Goal: Task Accomplishment & Management: Manage account settings

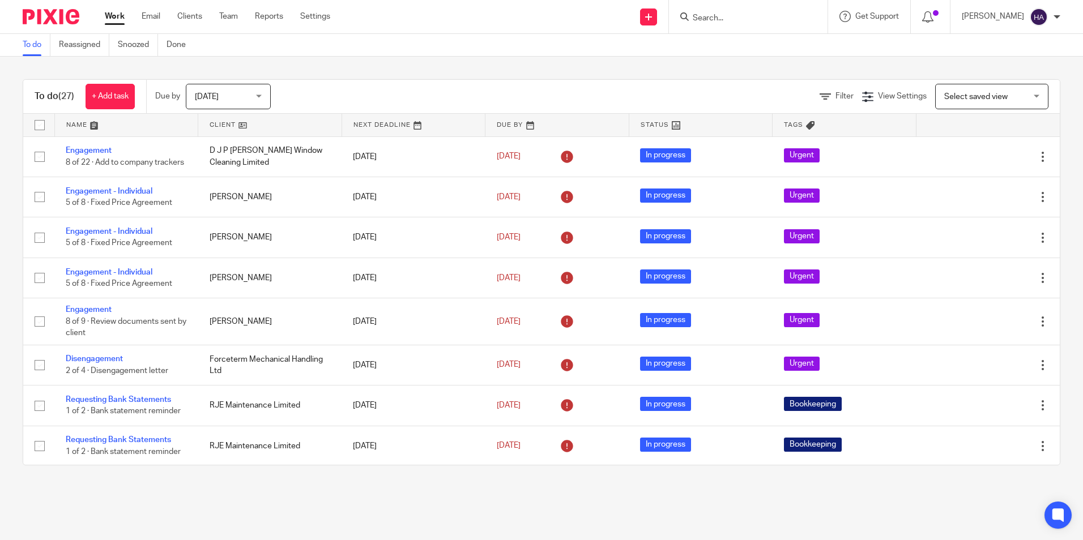
click at [739, 17] on input "Search" at bounding box center [743, 19] width 102 height 10
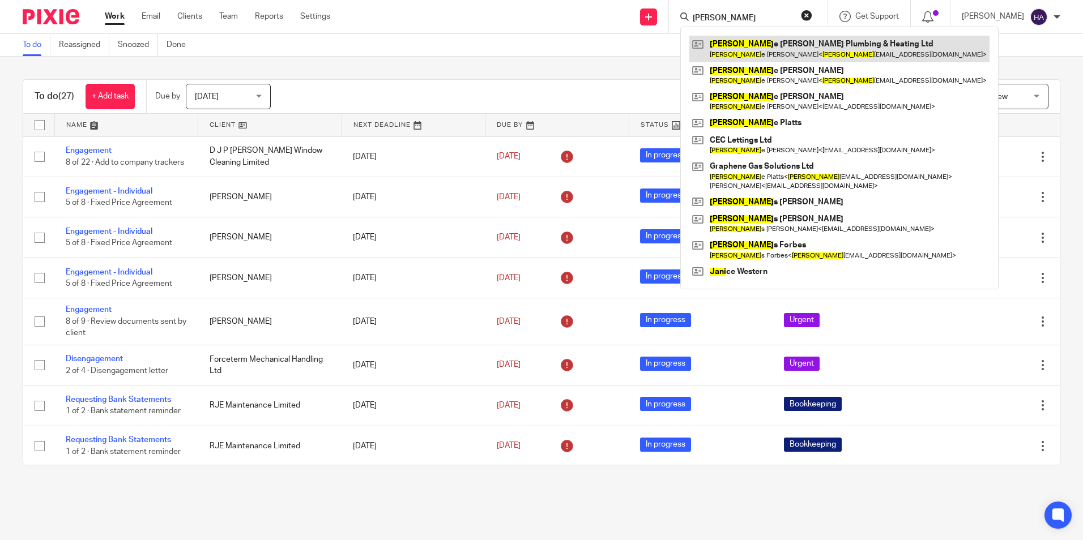
type input "jami"
click at [798, 50] on link at bounding box center [839, 49] width 300 height 26
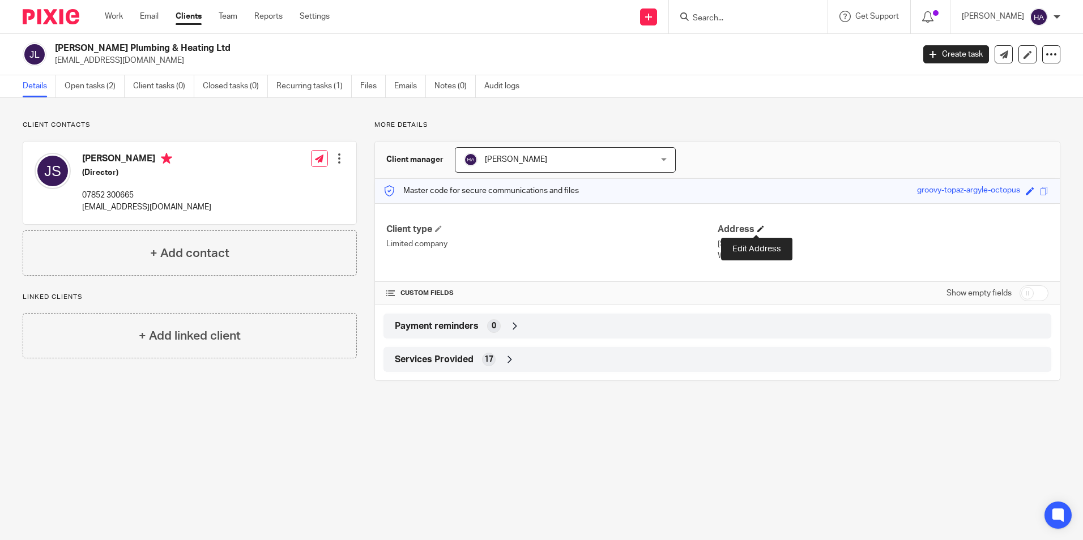
click at [757, 229] on span at bounding box center [760, 228] width 7 height 7
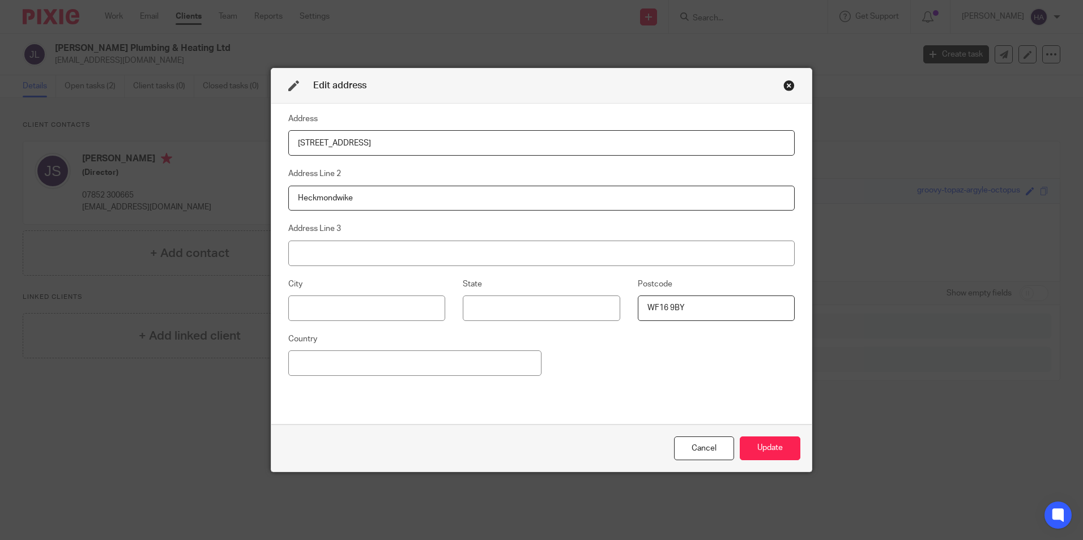
drag, startPoint x: 392, startPoint y: 143, endPoint x: 182, endPoint y: 135, distance: 210.3
click at [182, 135] on div "Edit address Address 157 Leeds Road Address Line 2 Heckmondwike Address Line 3 …" at bounding box center [541, 270] width 1083 height 540
type input "21 Fishermans Walk"
type input "M"
type input "Hopton"
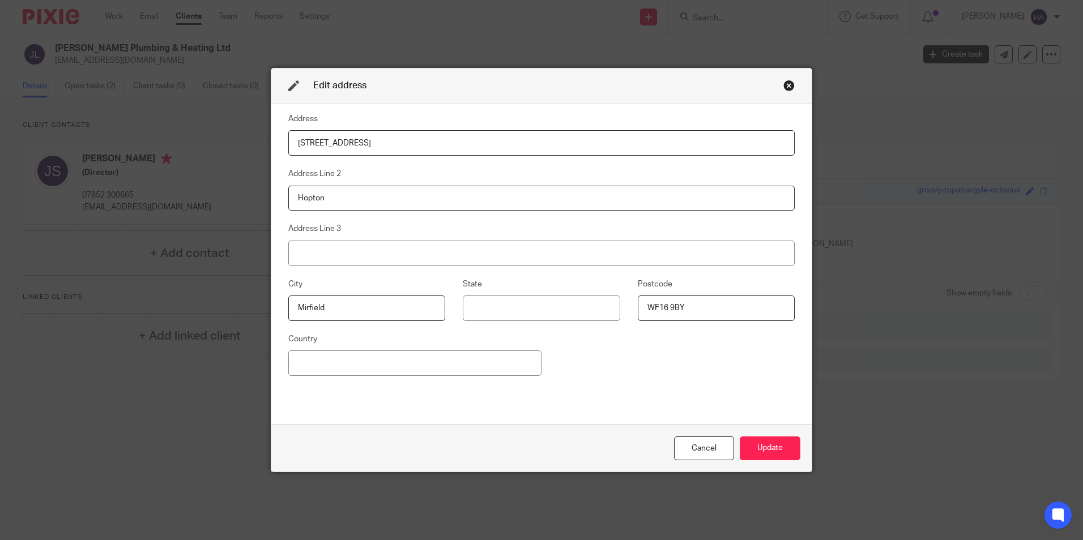
type input "Mirfield"
type input "Q"
click at [716, 305] on input "WF14 8GH" at bounding box center [716, 308] width 157 height 25
type input "WF14 8QH"
click at [760, 447] on button "Update" at bounding box center [770, 449] width 61 height 24
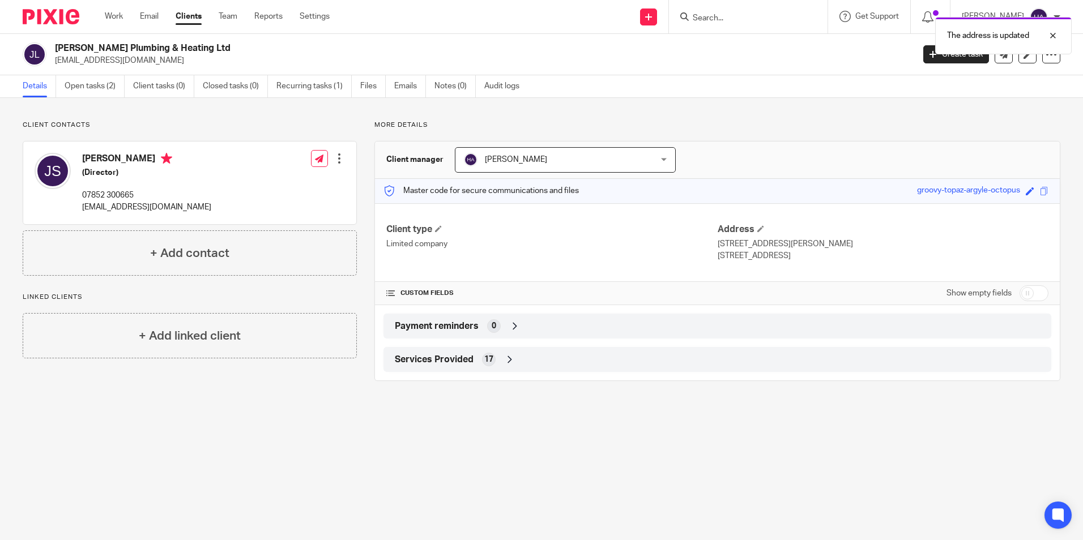
click at [337, 157] on div at bounding box center [339, 158] width 11 height 11
click at [335, 157] on div at bounding box center [339, 158] width 11 height 11
click at [271, 181] on link "Edit contact" at bounding box center [286, 184] width 108 height 16
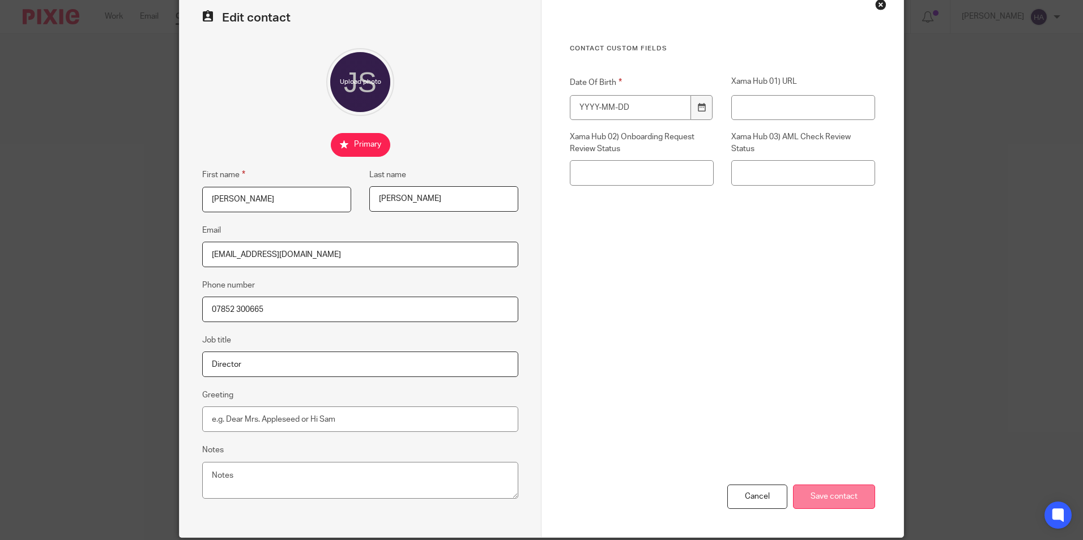
scroll to position [101, 0]
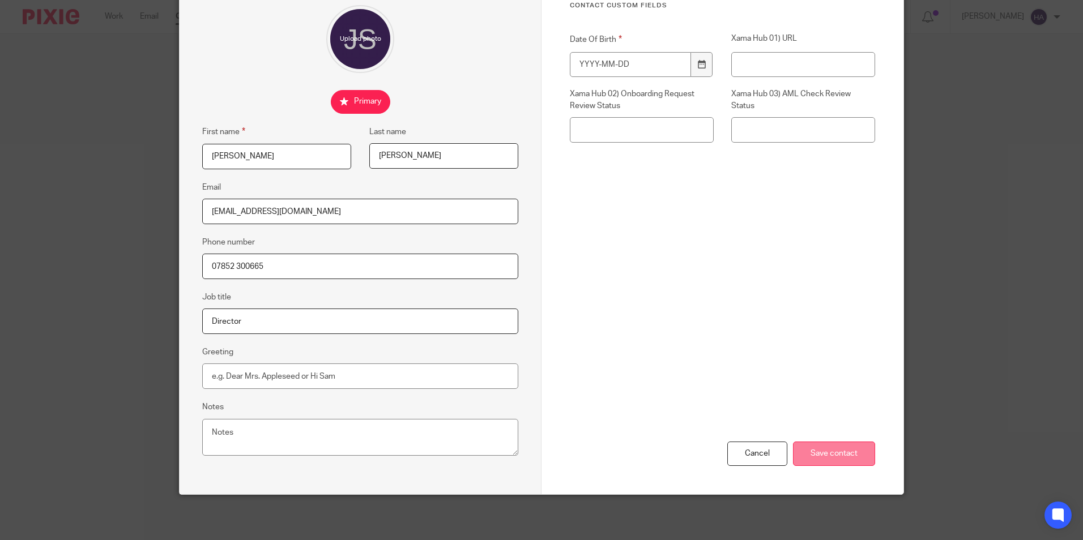
click at [815, 452] on input "Save contact" at bounding box center [834, 454] width 82 height 24
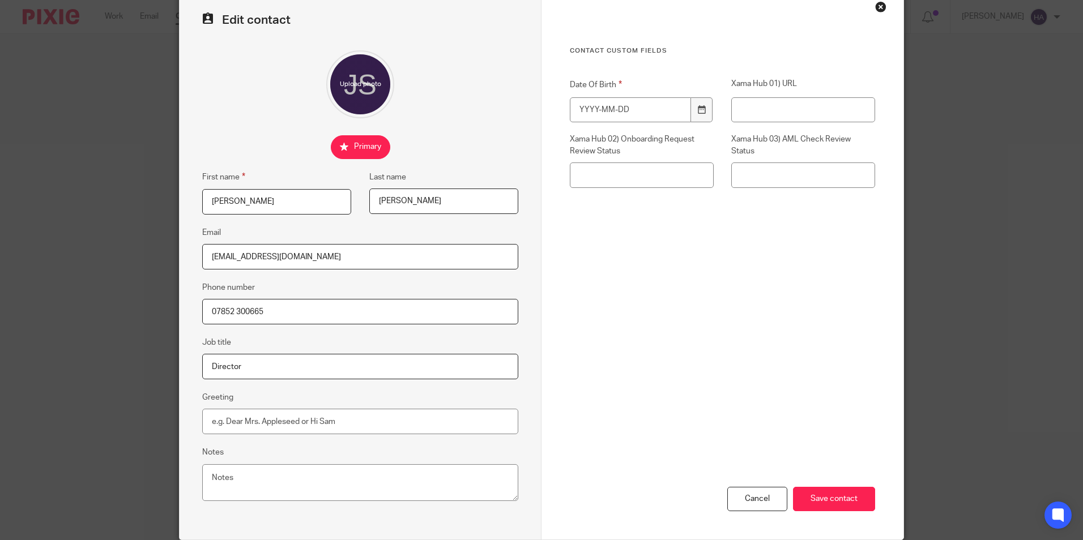
scroll to position [0, 0]
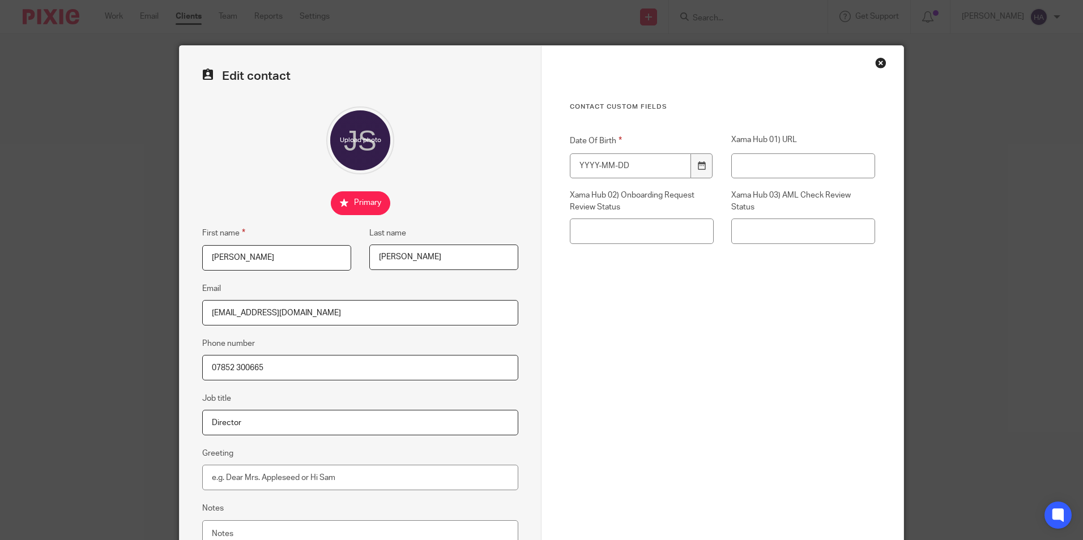
click at [876, 61] on div "Close this dialog window" at bounding box center [880, 62] width 11 height 11
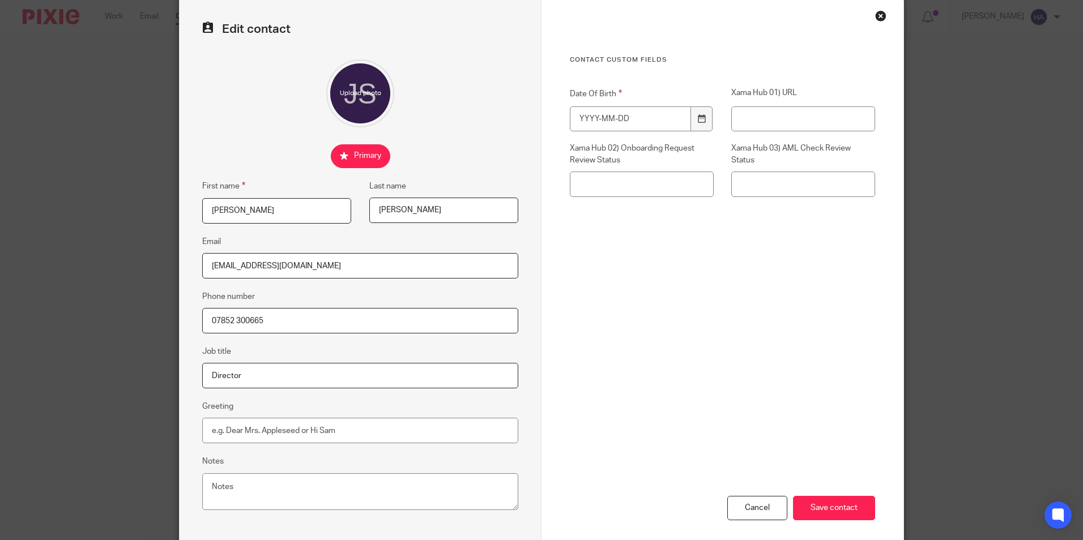
scroll to position [101, 0]
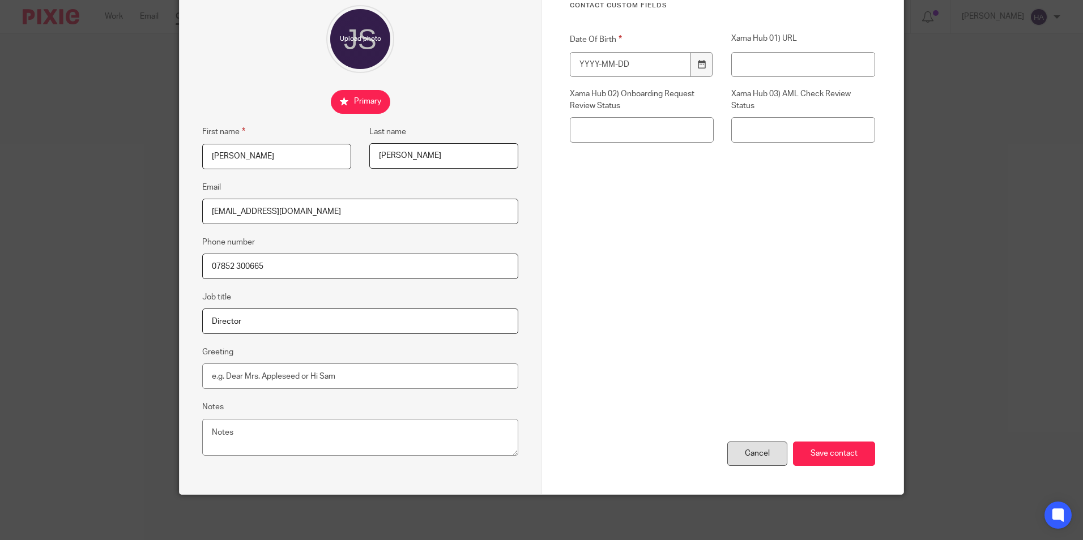
click at [745, 452] on div "Cancel" at bounding box center [757, 454] width 60 height 24
click at [754, 455] on div "Cancel" at bounding box center [757, 454] width 60 height 24
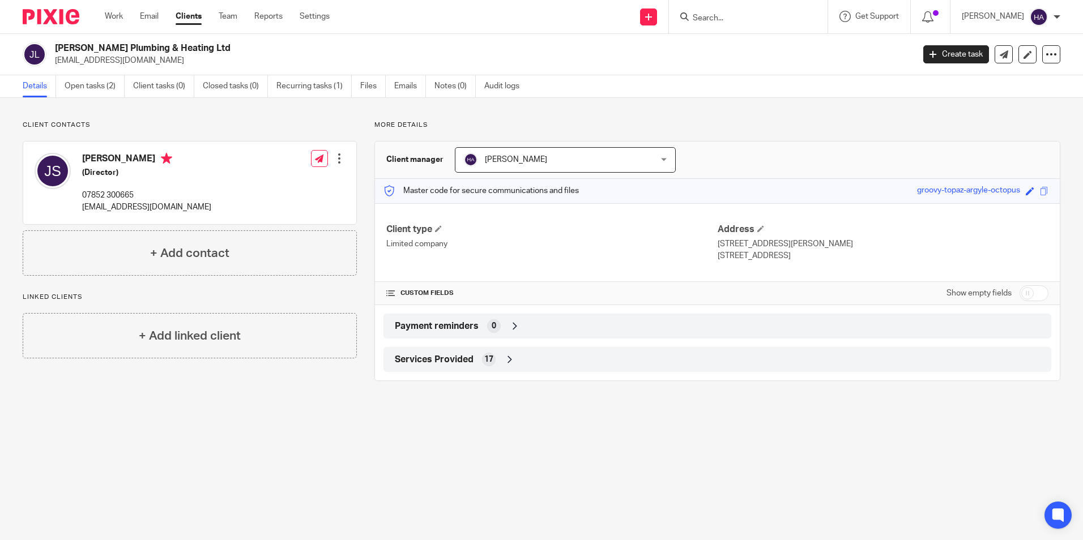
click at [135, 186] on div "Jamie Steadman (Director) 07852 300665 jamiesplumbingandheating@hotmail.com" at bounding box center [146, 183] width 129 height 60
click at [336, 159] on div at bounding box center [339, 158] width 11 height 11
click at [349, 458] on main "Jamie Steadman Plumbing & Heating Ltd jamiesplumbingandheating@hotmail.com Crea…" at bounding box center [541, 270] width 1083 height 540
